Goal: Check status: Check status

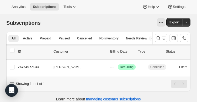
scroll to position [1, 0]
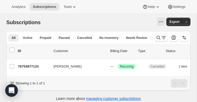
click at [160, 40] on icon "Search and filter results" at bounding box center [157, 37] width 5 height 5
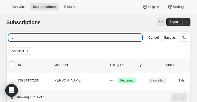
type input "p"
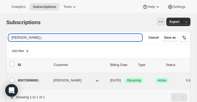
type input "[PERSON_NAME].j"
click at [39, 81] on p "80072606061" at bounding box center [33, 79] width 31 height 5
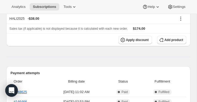
scroll to position [154, 0]
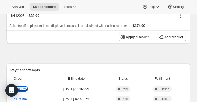
click at [20, 87] on link "#148625" at bounding box center [20, 89] width 13 height 4
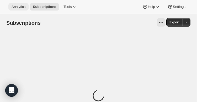
click at [14, 8] on span "Analytics" at bounding box center [19, 7] width 14 height 4
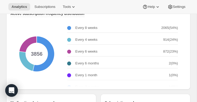
scroll to position [679, 0]
